Goal: Task Accomplishment & Management: Manage account settings

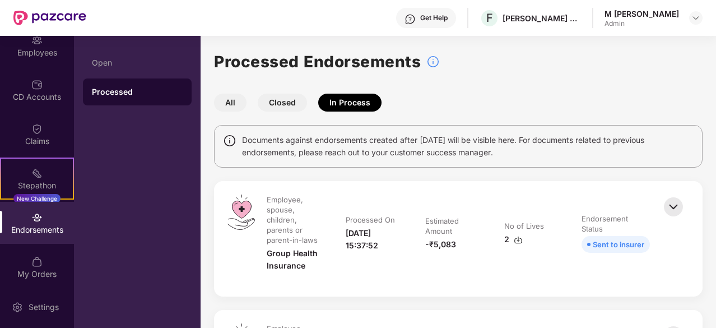
click at [230, 103] on button "All" at bounding box center [230, 103] width 33 height 18
click at [356, 96] on button "In Process" at bounding box center [349, 103] width 63 height 18
click at [282, 100] on button "Closed" at bounding box center [282, 103] width 49 height 18
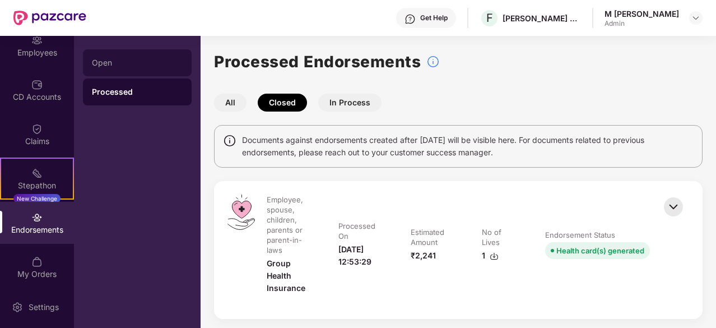
click at [143, 67] on div "Open" at bounding box center [137, 62] width 109 height 27
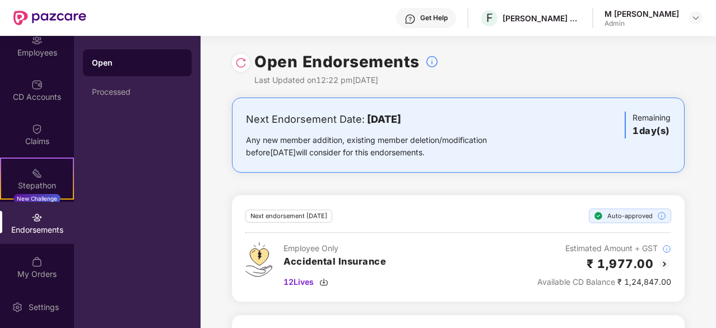
scroll to position [105, 0]
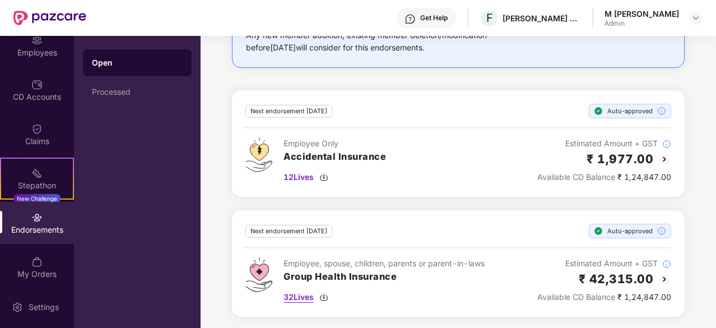
click at [296, 299] on span "32 Lives" at bounding box center [299, 297] width 30 height 12
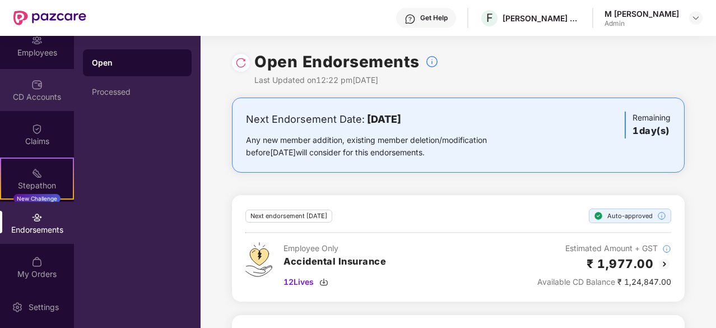
click at [39, 94] on div "CD Accounts" at bounding box center [37, 96] width 74 height 11
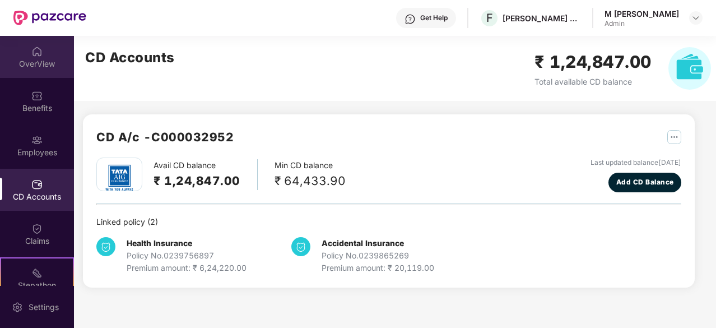
click at [41, 59] on div "OverView" at bounding box center [37, 63] width 74 height 11
